Goal: Task Accomplishment & Management: Complete application form

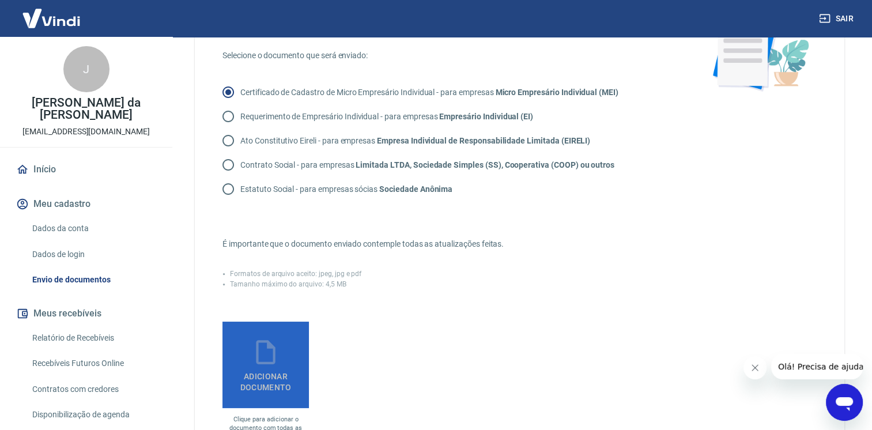
click at [258, 360] on icon at bounding box center [265, 352] width 29 height 29
click at [0, 0] on input "Adicionar documento" at bounding box center [0, 0] width 0 height 0
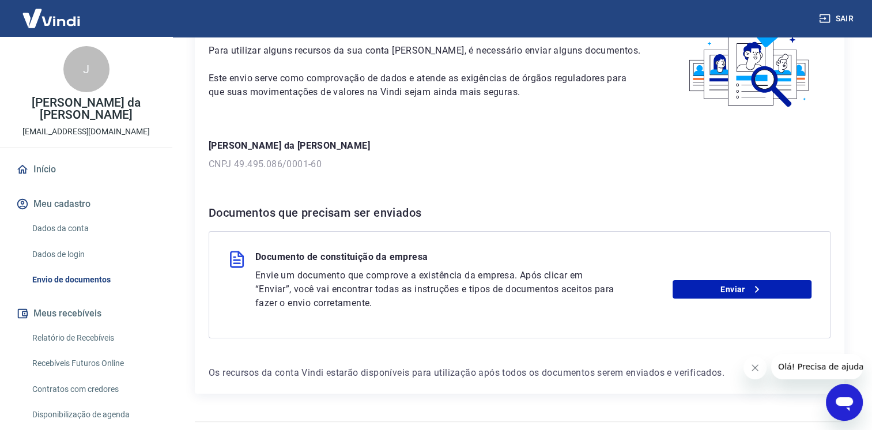
scroll to position [103, 0]
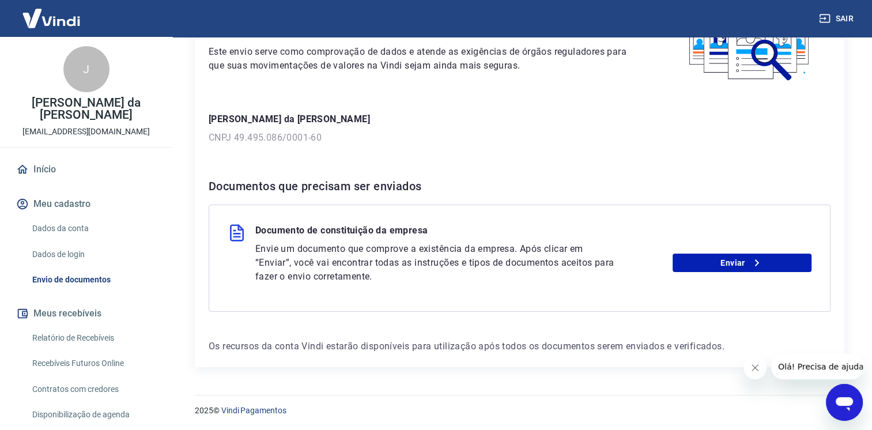
click at [451, 264] on p "Envie um documento que comprove a existência da empresa. Após clicar em “Enviar…" at bounding box center [435, 262] width 361 height 41
click at [740, 260] on link "Enviar" at bounding box center [742, 263] width 139 height 18
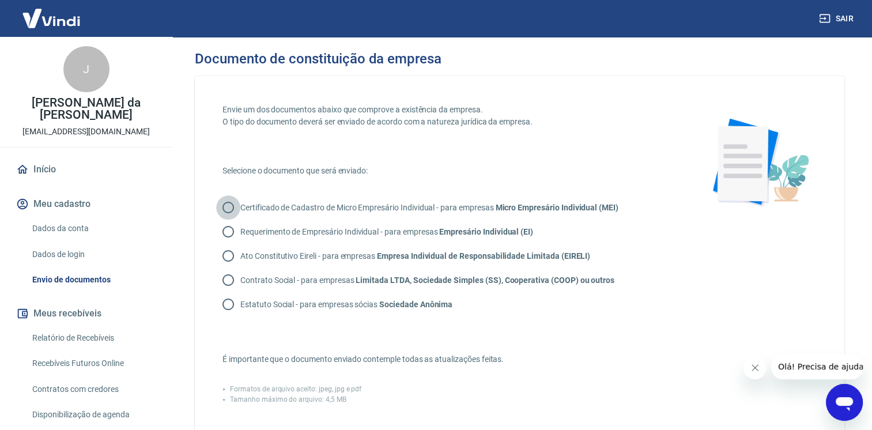
click at [227, 208] on input "Certificado de Cadastro de Micro Empresário Individual - para empresas Micro Em…" at bounding box center [228, 207] width 24 height 24
radio input "true"
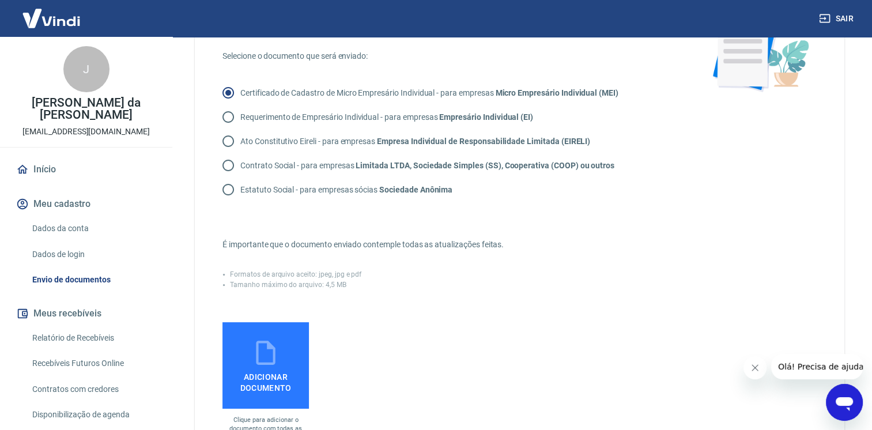
scroll to position [115, 0]
